Goal: Navigation & Orientation: Find specific page/section

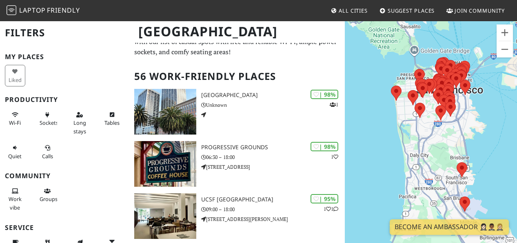
scroll to position [28, 0]
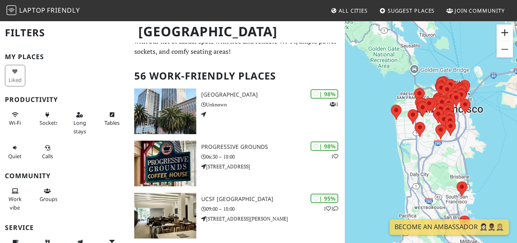
click at [506, 31] on button "Zoom in" at bounding box center [505, 32] width 16 height 16
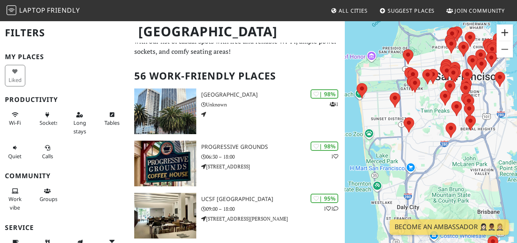
click at [506, 31] on button "Zoom in" at bounding box center [505, 32] width 16 height 16
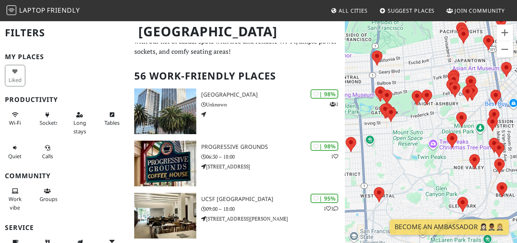
drag, startPoint x: 436, startPoint y: 69, endPoint x: 427, endPoint y: 162, distance: 93.1
click at [427, 162] on div "To navigate, press the arrow keys." at bounding box center [431, 141] width 172 height 243
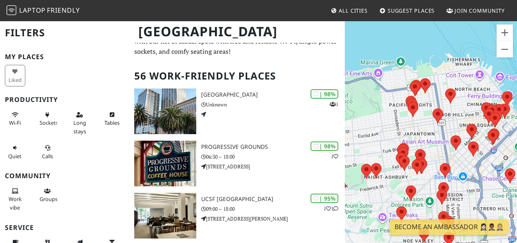
drag, startPoint x: 414, startPoint y: 59, endPoint x: 365, endPoint y: 122, distance: 79.7
click at [365, 122] on div "To navigate, press the arrow keys." at bounding box center [431, 141] width 172 height 243
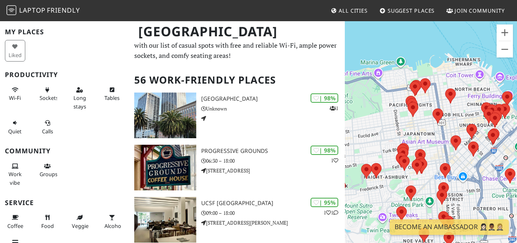
scroll to position [0, 0]
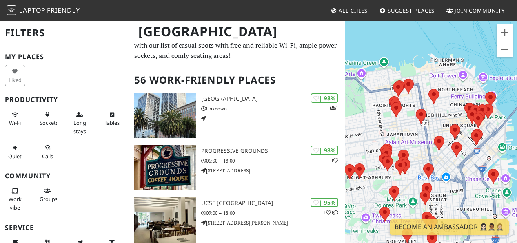
drag, startPoint x: 384, startPoint y: 135, endPoint x: 411, endPoint y: 135, distance: 26.1
click at [411, 135] on div "To navigate, press the arrow keys." at bounding box center [431, 141] width 172 height 243
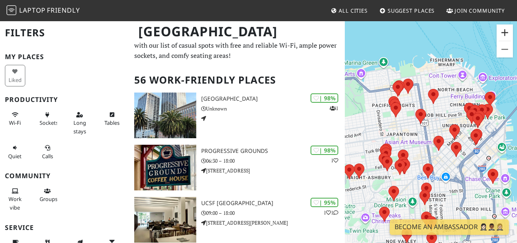
click at [506, 34] on button "Zoom in" at bounding box center [505, 32] width 16 height 16
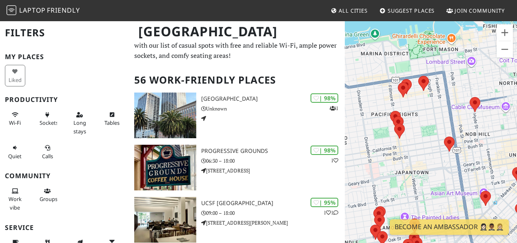
drag, startPoint x: 393, startPoint y: 78, endPoint x: 435, endPoint y: 127, distance: 65.2
click at [435, 127] on div "To navigate, press the arrow keys." at bounding box center [431, 141] width 172 height 243
click at [507, 33] on button "Zoom in" at bounding box center [505, 32] width 16 height 16
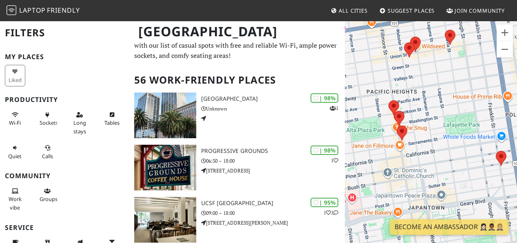
drag, startPoint x: 408, startPoint y: 127, endPoint x: 441, endPoint y: 133, distance: 33.9
click at [444, 133] on div "To navigate, press the arrow keys." at bounding box center [431, 141] width 172 height 243
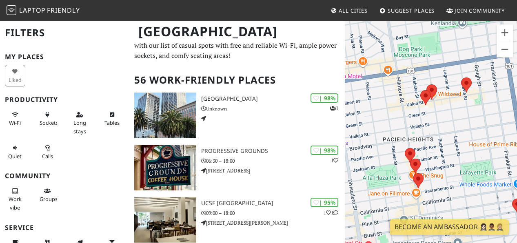
drag, startPoint x: 437, startPoint y: 139, endPoint x: 443, endPoint y: 135, distance: 7.3
click at [444, 135] on div "To navigate, press the arrow keys." at bounding box center [431, 141] width 172 height 243
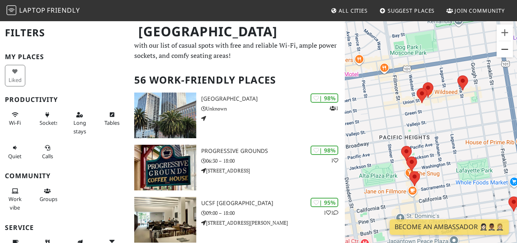
click at [504, 49] on button "Zoom out" at bounding box center [505, 49] width 16 height 16
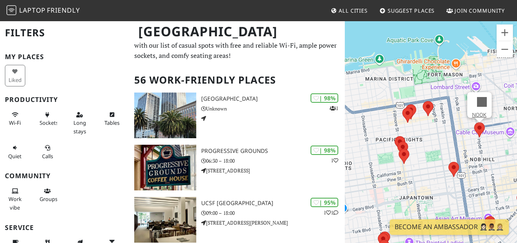
click at [474, 122] on area at bounding box center [474, 122] width 0 height 0
click at [477, 112] on link "NOOK" at bounding box center [479, 115] width 14 height 6
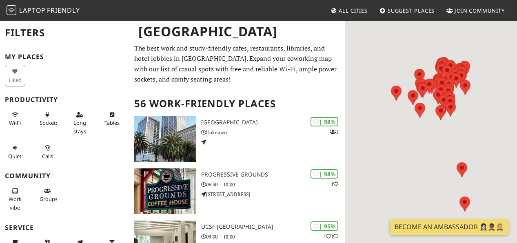
scroll to position [24, 0]
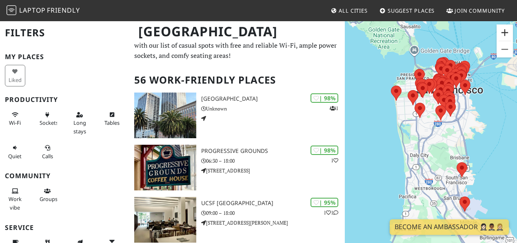
click at [508, 35] on button "Zoom in" at bounding box center [505, 32] width 16 height 16
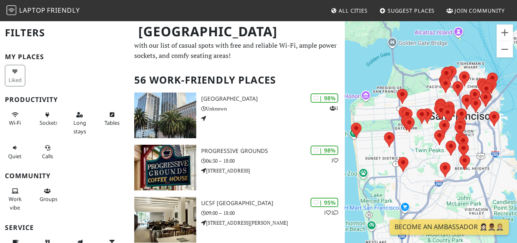
drag, startPoint x: 421, startPoint y: 65, endPoint x: 415, endPoint y: 146, distance: 81.4
click at [415, 147] on div "To navigate, press the arrow keys." at bounding box center [431, 141] width 172 height 243
click at [509, 33] on button "Zoom in" at bounding box center [505, 32] width 16 height 16
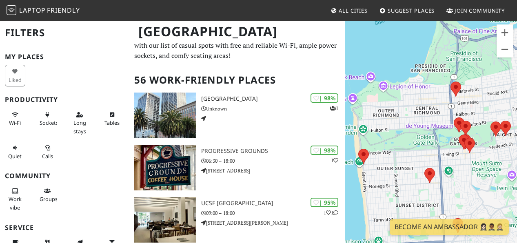
drag, startPoint x: 367, startPoint y: 144, endPoint x: 401, endPoint y: 145, distance: 33.5
click at [402, 145] on div "To navigate, press the arrow keys." at bounding box center [431, 141] width 172 height 243
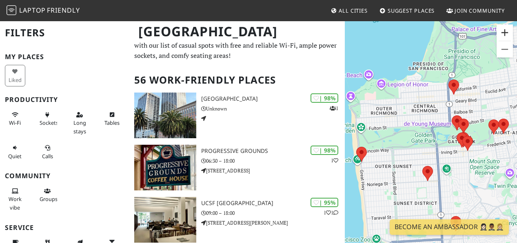
click at [505, 31] on button "Zoom in" at bounding box center [505, 32] width 16 height 16
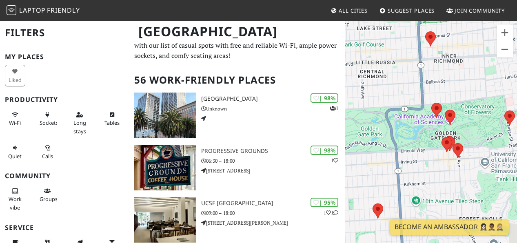
drag, startPoint x: 455, startPoint y: 140, endPoint x: 405, endPoint y: 138, distance: 49.8
click at [405, 138] on div "To navigate, press the arrow keys." at bounding box center [431, 141] width 172 height 243
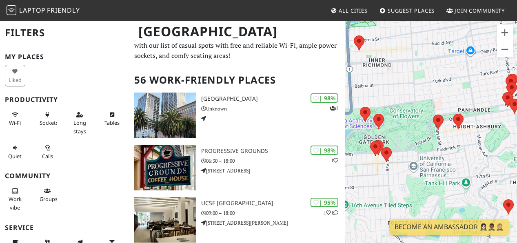
drag, startPoint x: 427, startPoint y: 176, endPoint x: 355, endPoint y: 181, distance: 71.6
click at [355, 181] on div "To navigate, press the arrow keys." at bounding box center [431, 141] width 172 height 243
